Goal: Obtain resource: Obtain resource

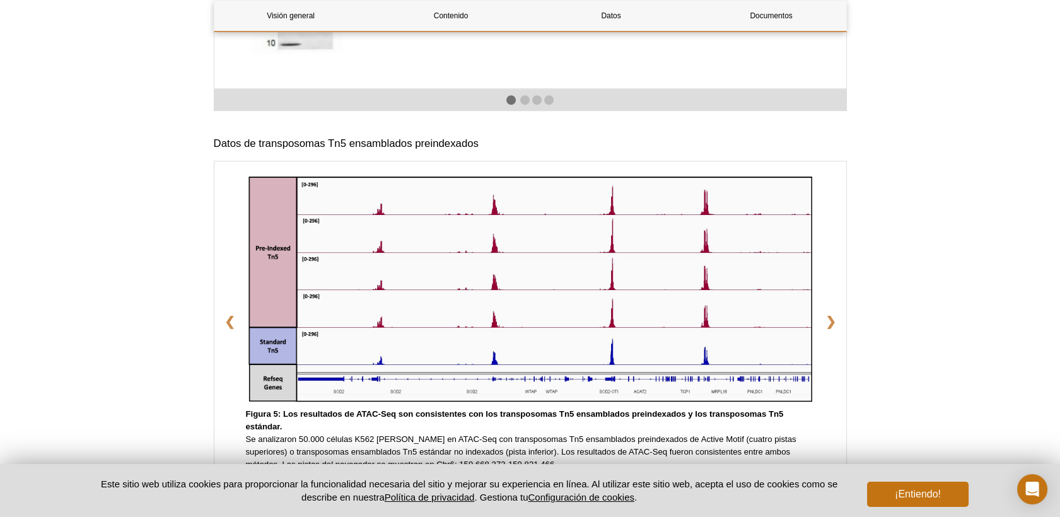
scroll to position [1681, 0]
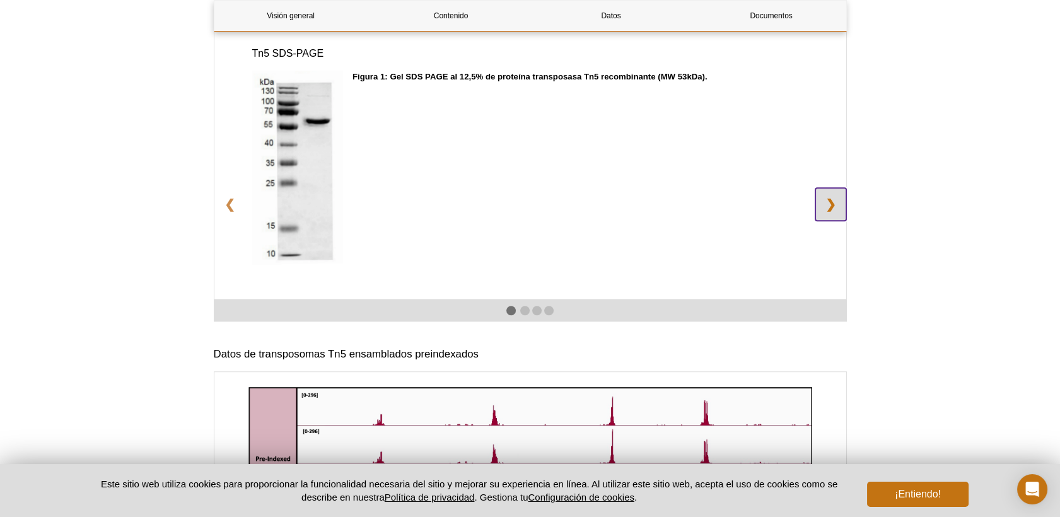
click at [822, 197] on link "❯" at bounding box center [830, 204] width 31 height 33
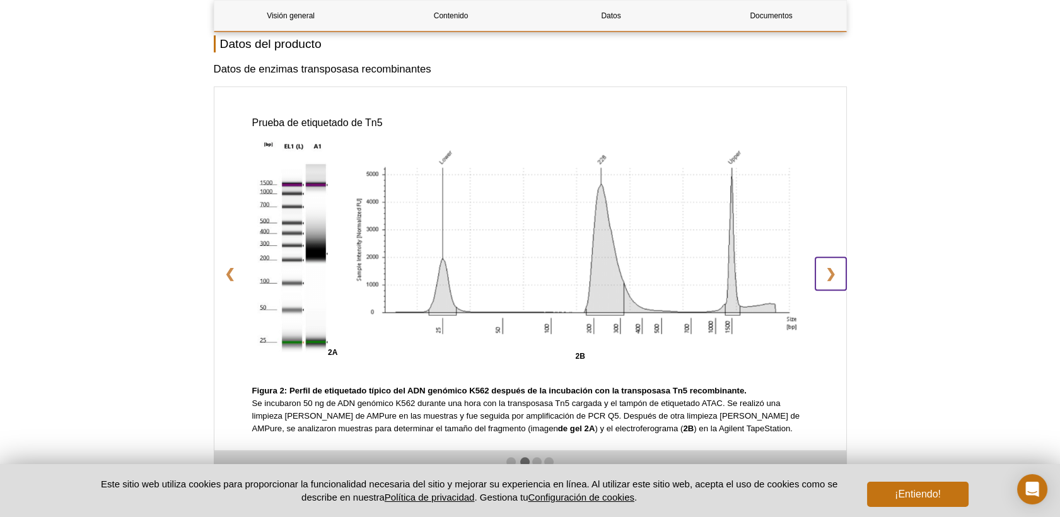
scroll to position [1611, 0]
click at [824, 276] on link "❯" at bounding box center [830, 274] width 31 height 33
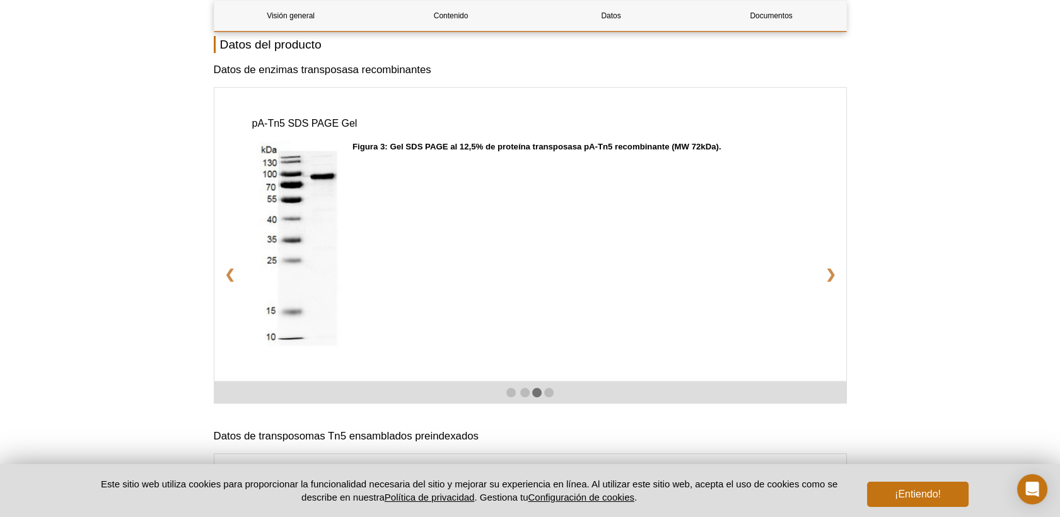
click at [472, 250] on div "Figura 3: Gel SDS PAGE al 12,5% de proteína transposasa pA-Tn5 recombinante (MW…" at bounding box center [579, 249] width 455 height 216
click at [830, 274] on link "❯" at bounding box center [830, 274] width 31 height 33
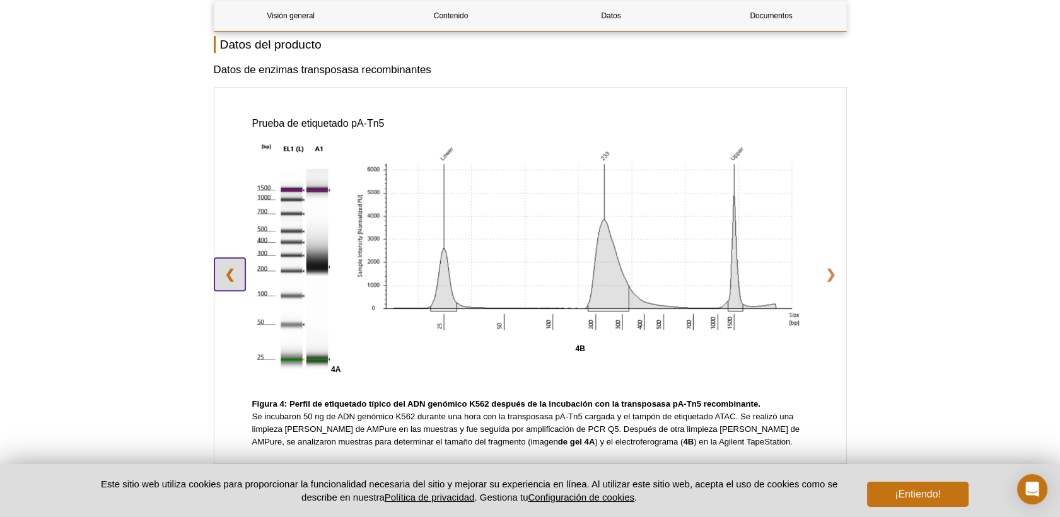
click at [224, 266] on link "❮" at bounding box center [229, 274] width 31 height 33
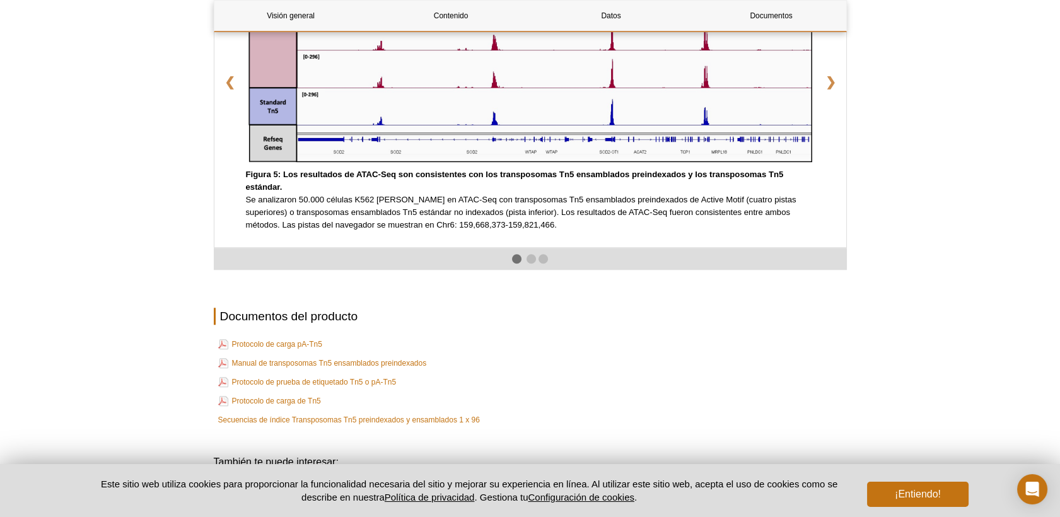
scroll to position [2311, 0]
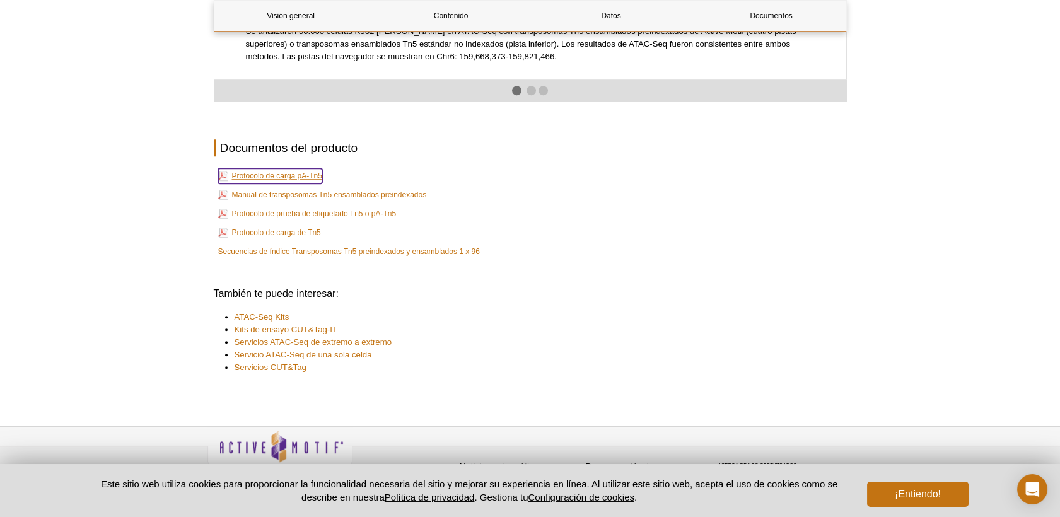
click at [304, 175] on link "Protocolo de carga pA-Tn5" at bounding box center [270, 175] width 104 height 15
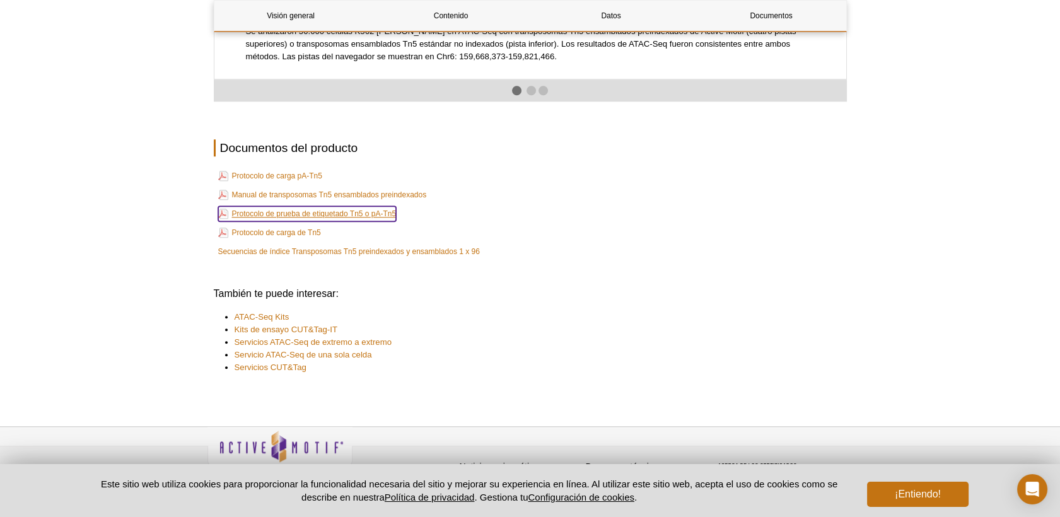
click at [323, 208] on link "Protocolo de prueba de etiquetado Tn5 o pA-Tn5" at bounding box center [307, 213] width 178 height 15
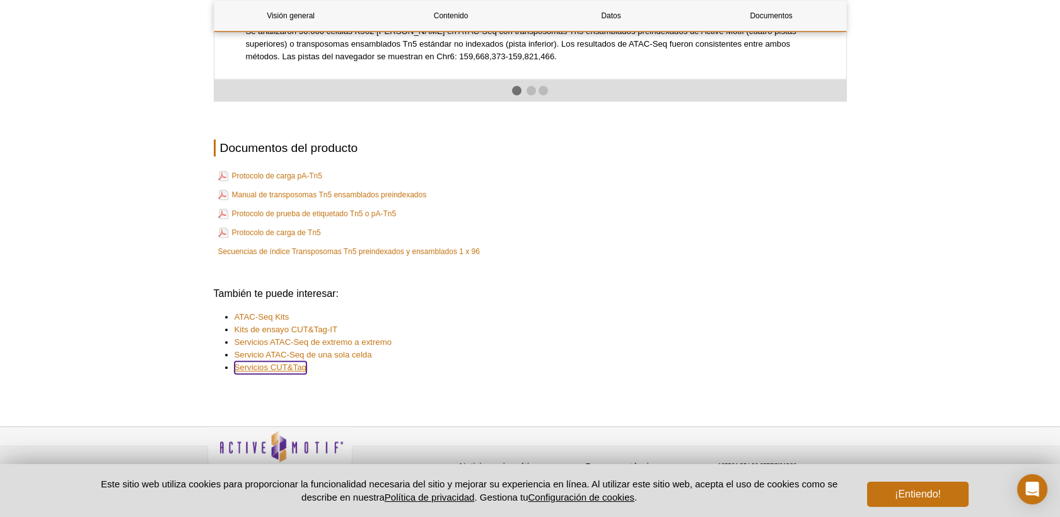
click at [298, 368] on link "Servicios CUT&Tag" at bounding box center [271, 367] width 72 height 13
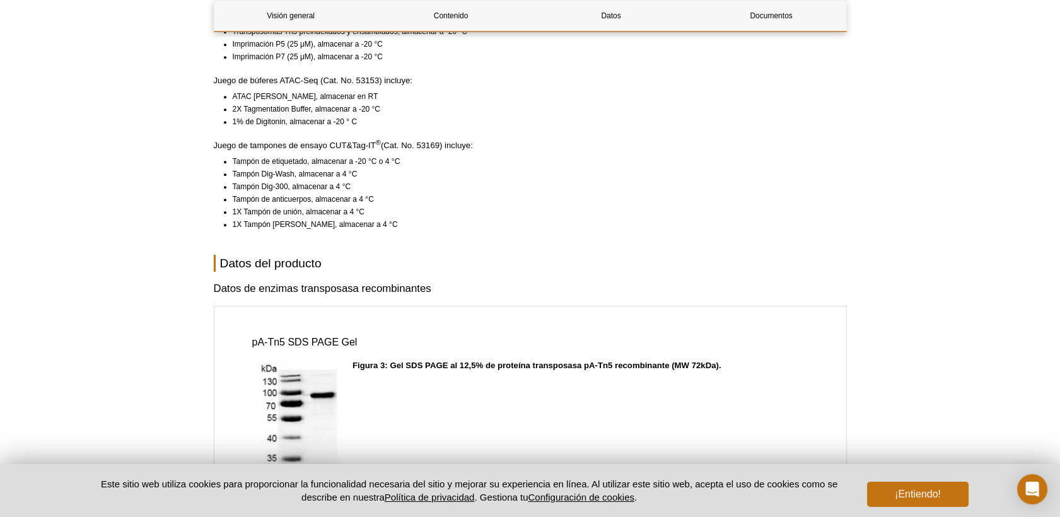
scroll to position [1503, 0]
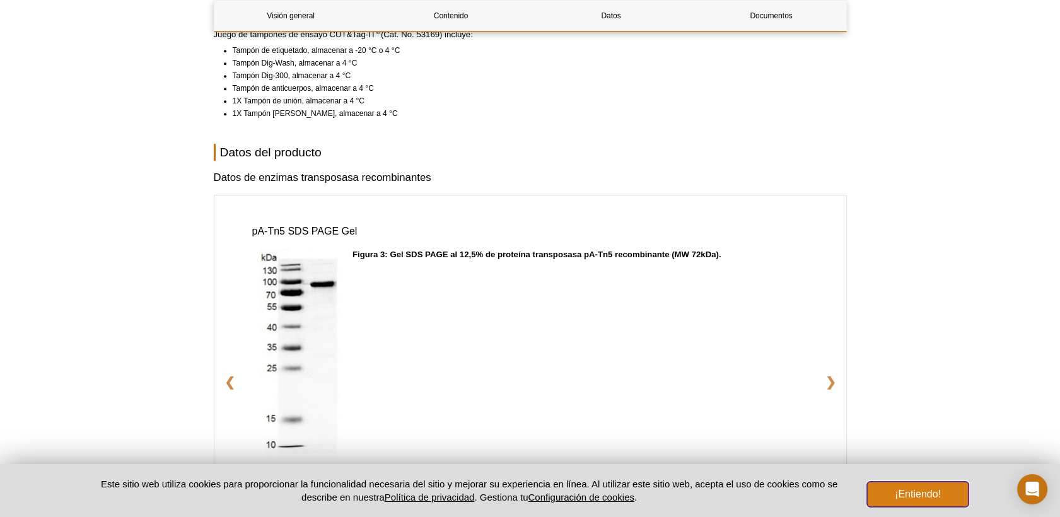
click at [944, 492] on button "¡Entiendo!" at bounding box center [917, 494] width 101 height 25
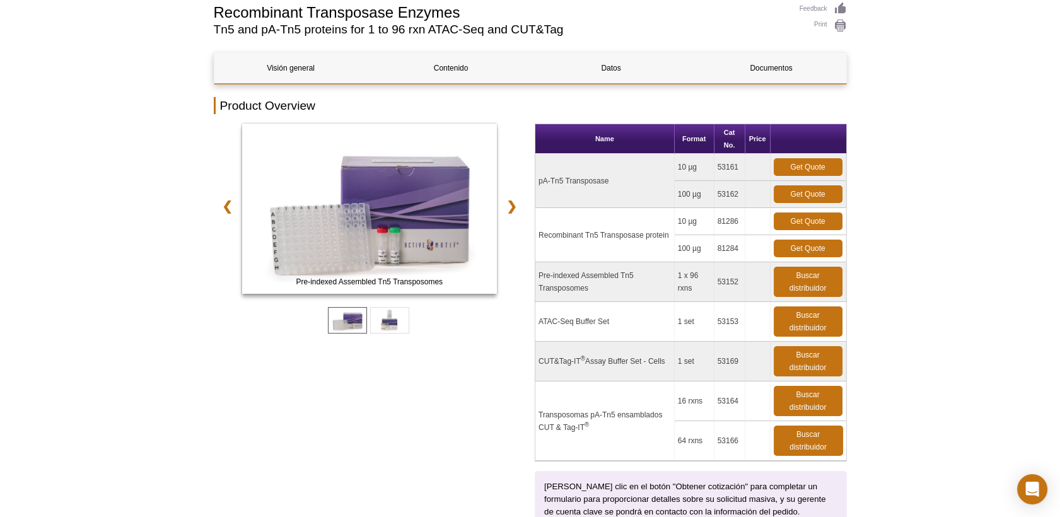
scroll to position [0, 0]
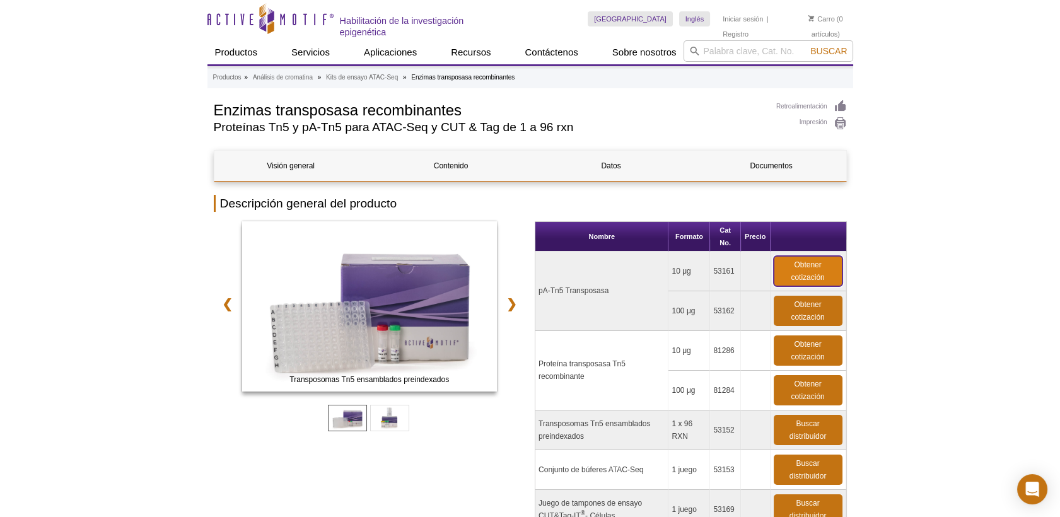
click at [804, 267] on link "Obtener cotización" at bounding box center [808, 271] width 69 height 30
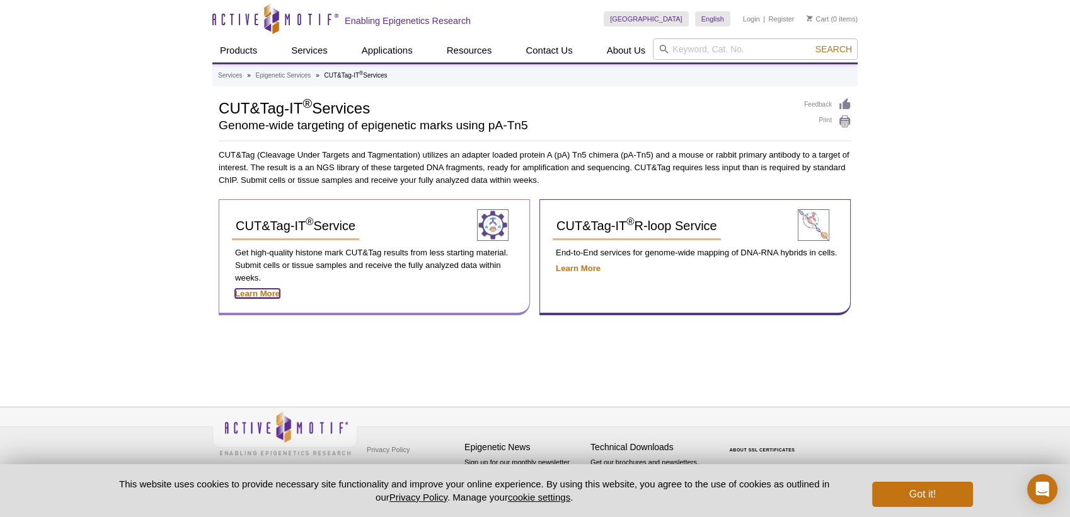
click at [262, 291] on strong "Learn More" at bounding box center [257, 293] width 45 height 9
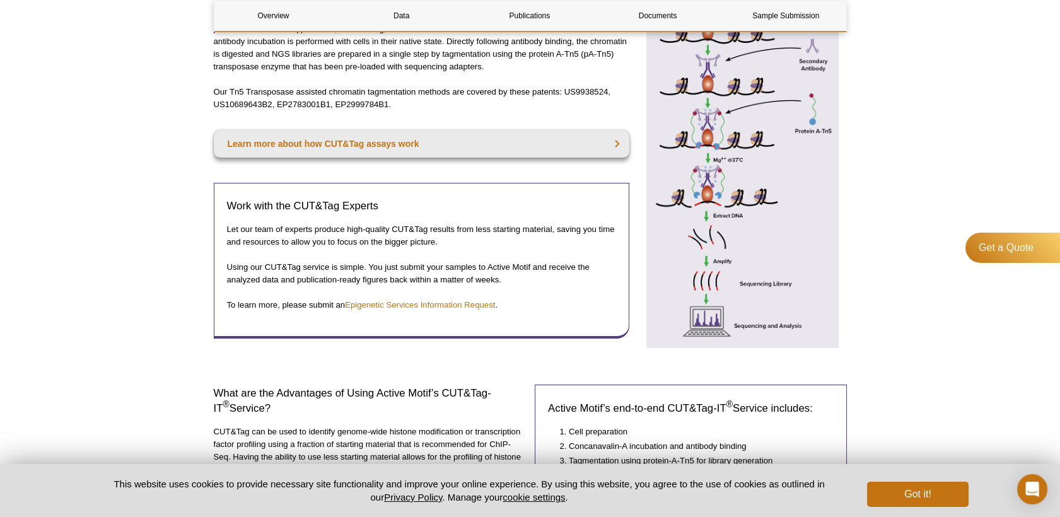
scroll to position [70, 0]
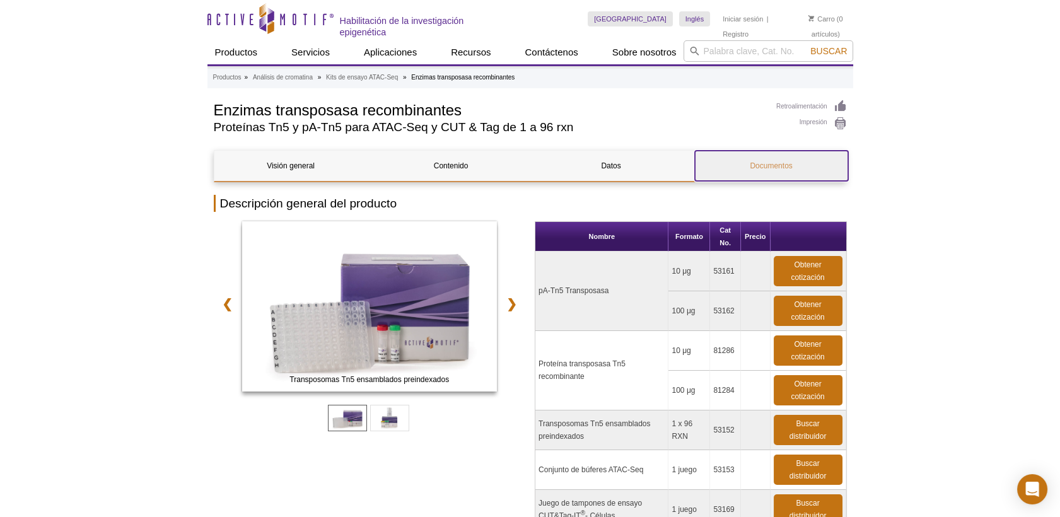
click at [777, 173] on link "Documentos" at bounding box center [771, 166] width 153 height 30
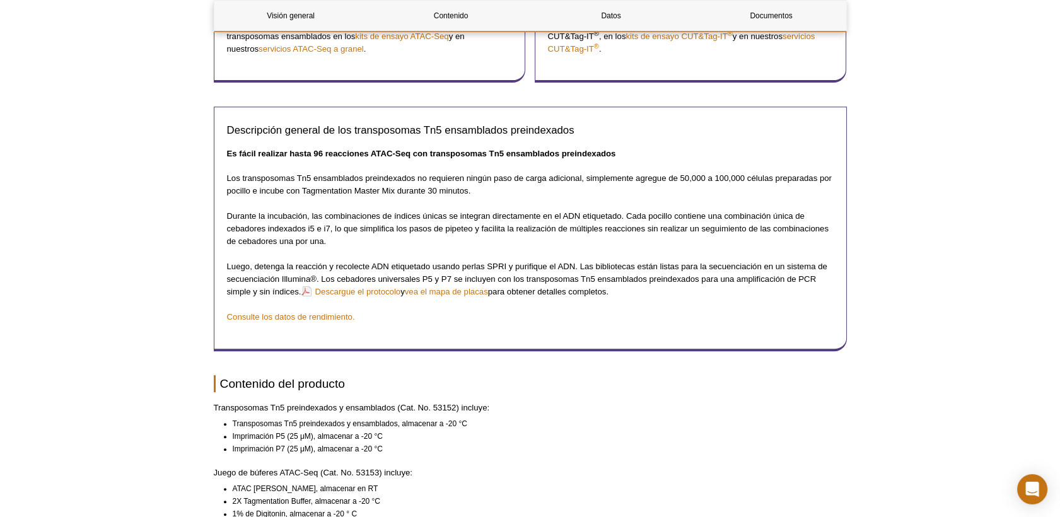
scroll to position [1516, 0]
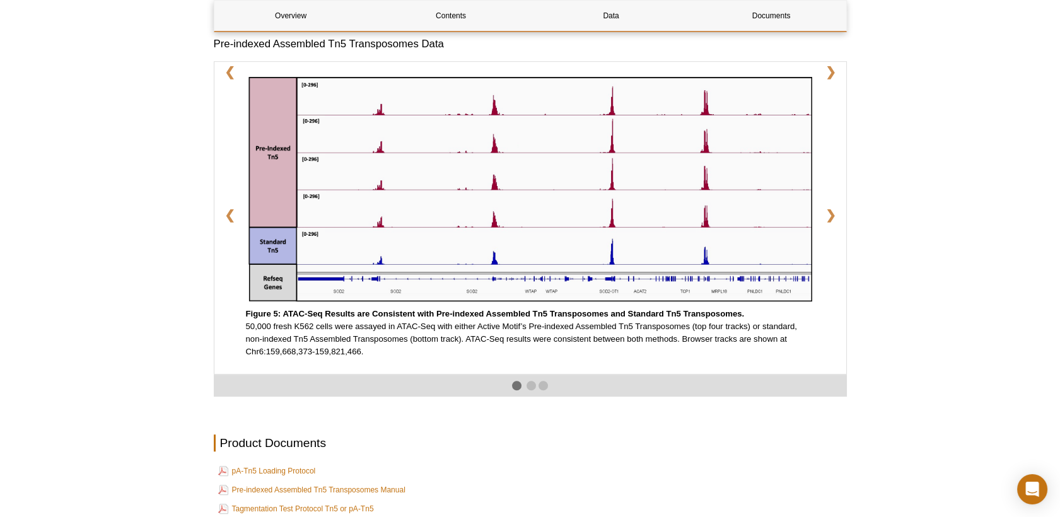
scroll to position [1516, 0]
